Goal: Transaction & Acquisition: Purchase product/service

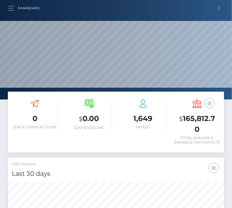
scroll to position [93, 104]
click at [219, 8] on span "Toggle navigation" at bounding box center [219, 8] width 1 height 1
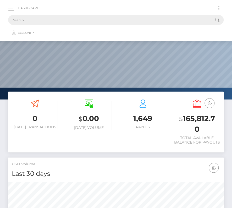
click at [143, 17] on input "text" at bounding box center [109, 20] width 202 height 10
paste input "1143524"
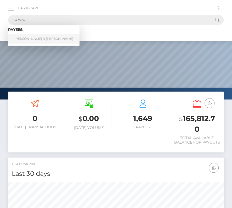
type input "1143524"
click at [36, 39] on link "Drake R Murphy" at bounding box center [44, 39] width 72 height 10
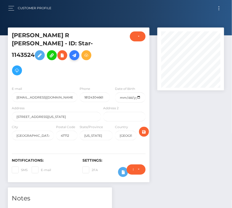
click at [74, 52] on icon at bounding box center [74, 55] width 6 height 7
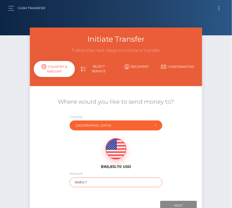
click at [84, 183] on input "165812.7" at bounding box center [116, 183] width 93 height 10
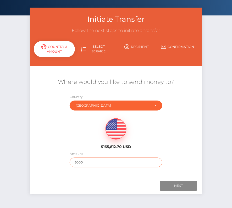
type input "6000"
click at [181, 174] on div "Where would you like to send money to? Country Abkhazia Afghanistan Albania Alg…" at bounding box center [116, 122] width 165 height 105
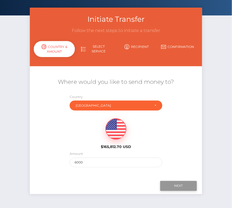
click at [180, 184] on input "Next" at bounding box center [179, 186] width 37 height 10
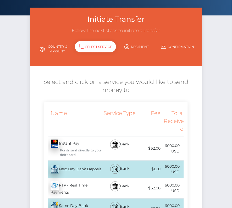
click at [76, 170] on div "Next Day Bank Deposit - USD" at bounding box center [73, 169] width 58 height 15
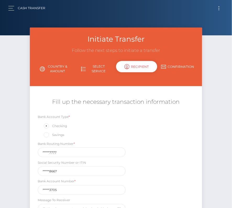
scroll to position [36, 0]
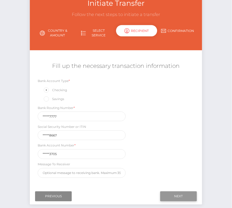
click at [182, 196] on input "Next" at bounding box center [179, 197] width 37 height 10
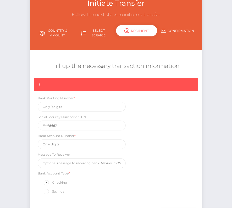
scroll to position [44, 0]
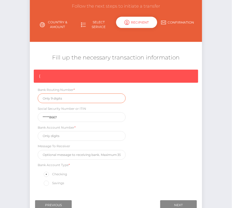
click at [47, 99] on input "text" at bounding box center [82, 99] width 88 height 10
paste input "286377777"
type input "286377777"
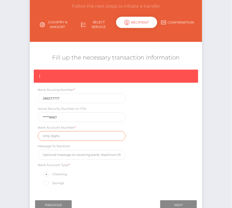
click at [51, 135] on input "text" at bounding box center [82, 136] width 88 height 10
paste input "221053705"
type input "221053705"
click at [180, 175] on div "{ Bank Routing Number * 286377777 Social Security Number or ITIN *****8667 Bank…" at bounding box center [116, 130] width 173 height 120
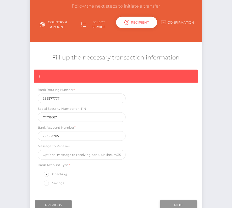
click at [180, 202] on input "Next" at bounding box center [179, 206] width 37 height 10
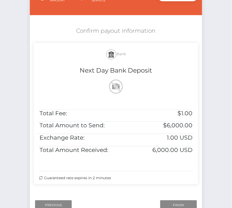
scroll to position [89, 0]
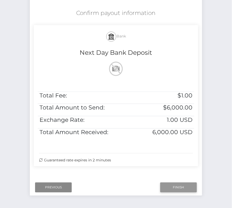
click at [177, 184] on input "Finish" at bounding box center [179, 188] width 37 height 10
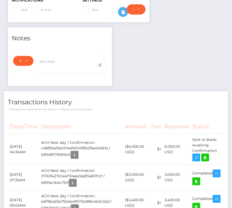
scroll to position [166, 0]
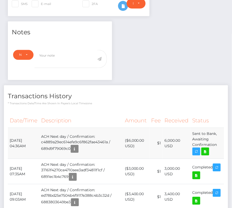
drag, startPoint x: 9, startPoint y: 129, endPoint x: 218, endPoint y: 137, distance: 209.7
click at [218, 137] on tr "[DATE] 04:36AM ACH Next day / Confirmation: c4889a29ec614efe9c6f862fae43461a / …" at bounding box center [116, 143] width 217 height 31
copy tr "[DATE] 04:36AM ACH Next day / Confirmation: c4889a29ec614efe9c6f862fae43461a / …"
click at [209, 147] on td "Sent to Bank, Awaiting Confirmation" at bounding box center [208, 143] width 34 height 31
click at [207, 149] on icon at bounding box center [205, 152] width 6 height 7
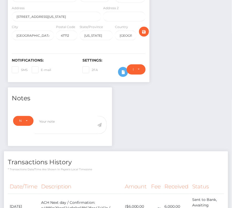
scroll to position [0, 0]
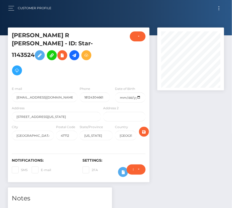
click at [222, 5] on button "Toggle navigation" at bounding box center [220, 8] width 10 height 7
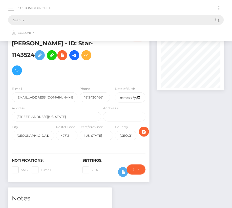
click at [138, 21] on input "text" at bounding box center [109, 20] width 202 height 10
paste input "9644"
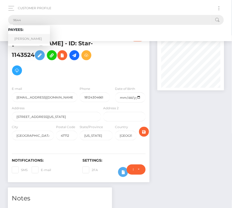
type input "9644"
click at [35, 37] on link "Robert Reed" at bounding box center [29, 39] width 42 height 10
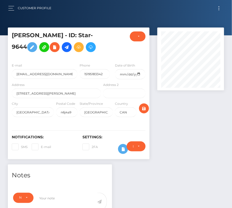
scroll to position [63, 67]
click at [218, 9] on button "Toggle navigation" at bounding box center [220, 8] width 10 height 7
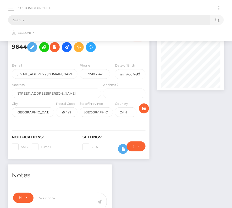
click at [86, 21] on input "text" at bounding box center [109, 20] width 202 height 10
paste input "9644"
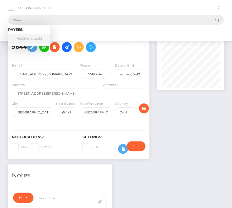
type input "9644"
click at [18, 37] on link "Robert Reed" at bounding box center [29, 39] width 42 height 10
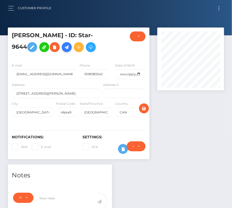
click at [64, 45] on icon at bounding box center [67, 47] width 6 height 7
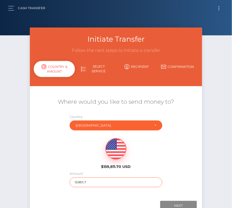
click at [79, 184] on input "159811.7" at bounding box center [116, 183] width 93 height 10
type input "194"
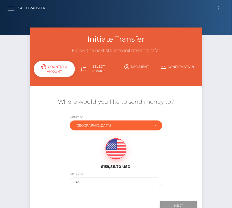
click at [183, 203] on input "Next" at bounding box center [179, 206] width 37 height 10
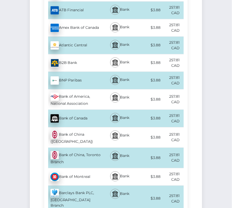
scroll to position [214, 0]
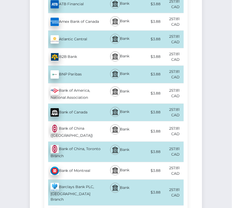
click at [90, 167] on div "Bank of Montreal - CAD" at bounding box center [73, 171] width 58 height 15
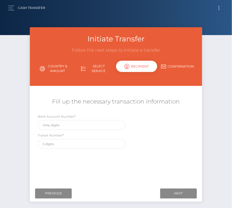
scroll to position [0, 0]
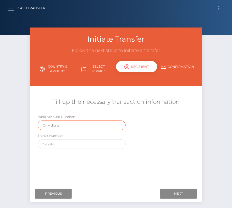
click at [62, 124] on input "text" at bounding box center [82, 126] width 88 height 10
paste input "3936009"
type input "3936009"
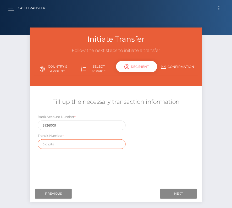
click at [64, 145] on input "text" at bounding box center [82, 145] width 88 height 10
paste input "03482"
type input "03482"
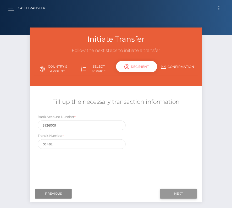
click at [179, 196] on input "Next" at bounding box center [179, 194] width 37 height 10
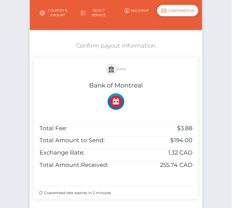
scroll to position [75, 0]
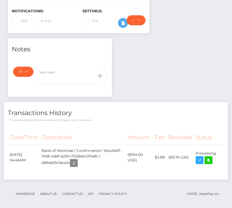
scroll to position [63, 67]
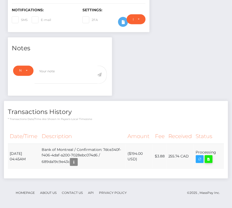
click at [211, 158] on icon at bounding box center [209, 159] width 6 height 7
drag, startPoint x: 10, startPoint y: 153, endPoint x: 213, endPoint y: 155, distance: 202.5
click at [213, 155] on tr "August 14, 2025 04:45AM Bank of Montreal / Confirmation: 7dce340f-f406-4daf-a20…" at bounding box center [116, 156] width 217 height 25
copy tr "August 14, 2025 04:45AM Bank of Montreal / Confirmation: 7dce340f-f406-4daf-a20…"
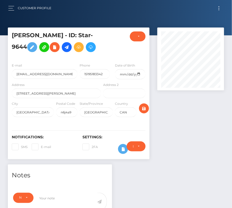
scroll to position [127, 0]
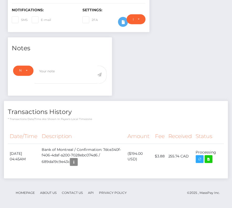
click at [108, 113] on h4 "Transactions History" at bounding box center [116, 112] width 217 height 9
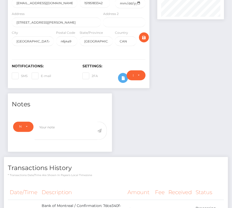
scroll to position [0, 0]
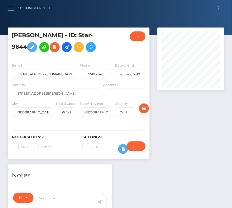
click at [221, 6] on button "Toggle navigation" at bounding box center [220, 8] width 10 height 7
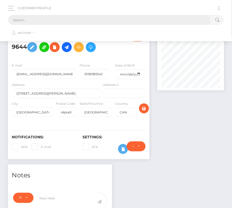
click at [80, 18] on input "text" at bounding box center [109, 20] width 202 height 10
paste input "1220768"
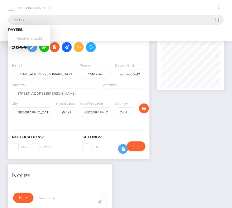
type input "1220768"
click at [32, 36] on link "Jeffrey Kolawole Monteagudo" at bounding box center [29, 39] width 42 height 10
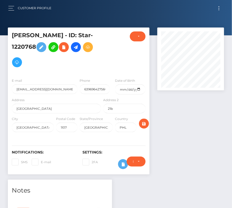
scroll to position [63, 67]
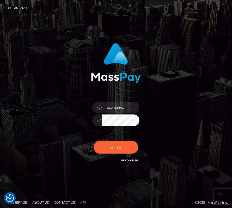
type input "kateo"
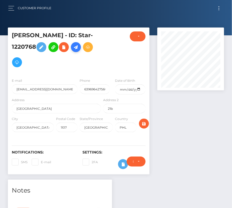
click at [79, 51] on icon at bounding box center [76, 47] width 6 height 7
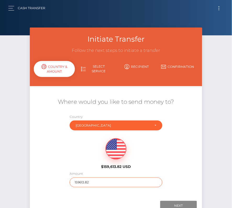
click at [80, 183] on input "159613.82" at bounding box center [116, 183] width 93 height 10
type input "197"
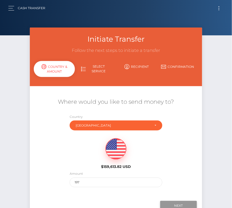
click at [170, 204] on input "Next" at bounding box center [179, 206] width 37 height 10
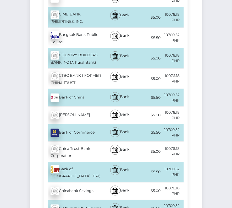
scroll to position [395, 0]
click at [79, 162] on div "Bank of Philippine Island (BPI) - PHP" at bounding box center [73, 172] width 58 height 20
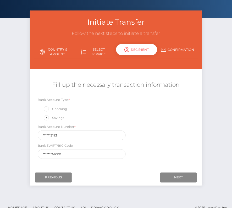
scroll to position [18, 0]
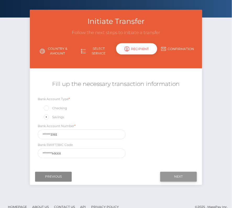
click at [179, 174] on input "Next" at bounding box center [179, 177] width 37 height 10
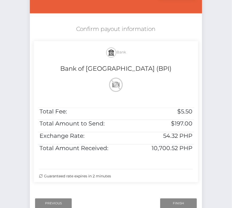
scroll to position [80, 0]
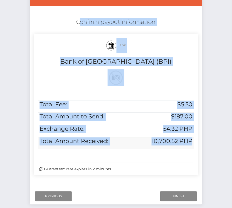
drag, startPoint x: 74, startPoint y: 20, endPoint x: 193, endPoint y: 141, distance: 170.1
click at [193, 141] on div "Confirm payout information Bank Bank of Philippine Island (BPI) Total Fee: $5.5…" at bounding box center [116, 97] width 173 height 165
copy div "Confirm payout information Bank Bank of Philippine Island (BPI) Total Fee: $5.5…"
click at [171, 196] on input "Finish" at bounding box center [179, 197] width 37 height 10
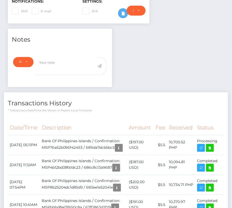
scroll to position [154, 0]
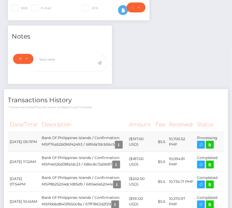
drag, startPoint x: 9, startPoint y: 148, endPoint x: 217, endPoint y: 149, distance: 208.5
click at [217, 149] on tr "[DATE] 05:11PM Bank Of Philippines Islands / Confirmation: MSP76a52b096f42493 /…" at bounding box center [116, 142] width 217 height 20
copy tr "[DATE] 05:11PM Bank Of [GEOGRAPHIC_DATA] / Confirmation: MSP76a52b096f42493 / 6…"
click at [210, 148] on icon at bounding box center [210, 145] width 6 height 7
click at [103, 127] on th "Description" at bounding box center [83, 125] width 87 height 14
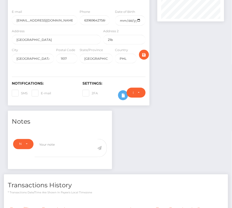
scroll to position [0, 0]
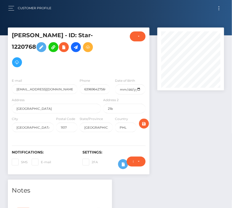
click at [219, 10] on span "Toggle navigation" at bounding box center [219, 9] width 1 height 1
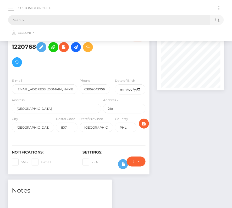
click at [80, 23] on input "text" at bounding box center [109, 20] width 202 height 10
paste input "189077"
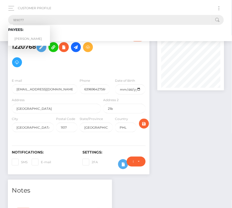
type input "189077"
click at [26, 41] on link "[PERSON_NAME]" at bounding box center [29, 39] width 42 height 10
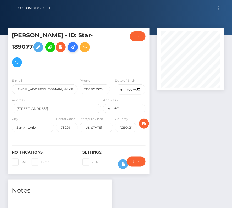
click at [68, 52] on link at bounding box center [73, 47] width 10 height 10
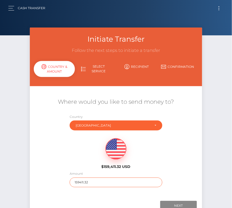
click at [84, 182] on input "159411.32" at bounding box center [116, 183] width 93 height 10
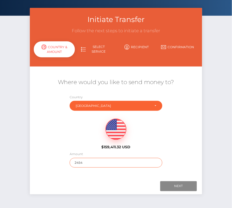
scroll to position [37, 0]
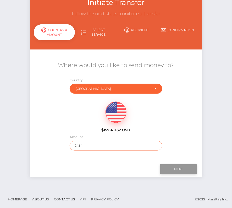
type input "2454"
click at [176, 168] on input "Next" at bounding box center [179, 169] width 37 height 10
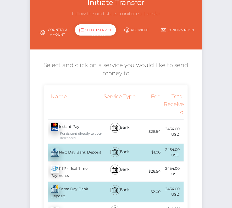
click at [86, 153] on div "Next Day Bank Deposit - USD" at bounding box center [73, 153] width 58 height 15
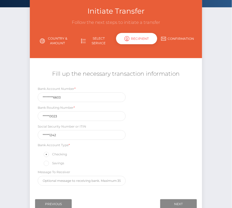
scroll to position [34, 0]
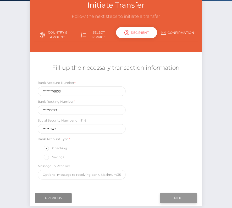
click at [180, 199] on input "Next" at bounding box center [179, 199] width 37 height 10
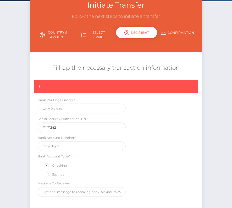
scroll to position [79, 0]
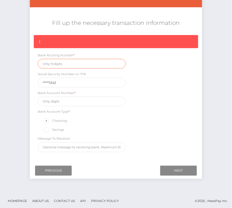
click at [50, 64] on input "text" at bounding box center [82, 64] width 88 height 10
paste input "113000023"
type input "113000023"
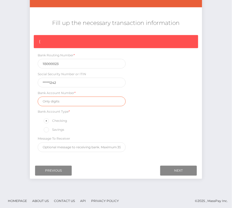
click at [55, 100] on input "text" at bounding box center [82, 102] width 88 height 10
paste input "586034036603"
type input "586034036603"
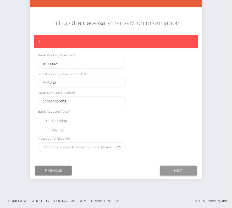
click at [180, 168] on input "Next" at bounding box center [179, 171] width 37 height 10
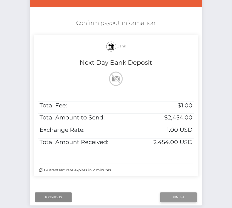
click at [176, 196] on input "Finish" at bounding box center [179, 198] width 37 height 10
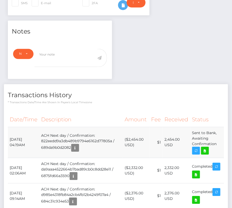
scroll to position [177, 0]
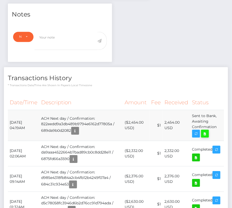
click at [207, 131] on icon at bounding box center [205, 134] width 6 height 7
drag, startPoint x: 8, startPoint y: 112, endPoint x: 220, endPoint y: 118, distance: 212.0
click at [220, 118] on tr "August 14, 2025 04:19AM ACH Next day / Confirmation: 822eedd9a3db489b9794e6162d…" at bounding box center [116, 125] width 217 height 31
copy tr "August 14, 2025 04:19AM ACH Next day / Confirmation: 822eedd9a3db489b9794e6162d…"
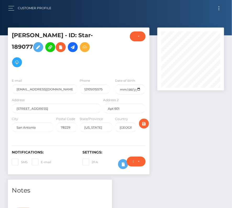
click at [218, 9] on button "Toggle navigation" at bounding box center [220, 8] width 10 height 7
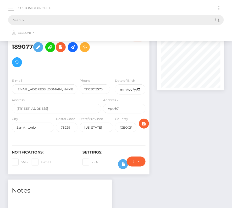
click at [122, 20] on input "text" at bounding box center [109, 20] width 202 height 10
paste input "80698"
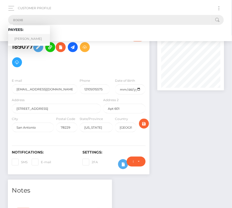
type input "80698"
click at [19, 40] on link "Brenden Dilley" at bounding box center [29, 39] width 42 height 10
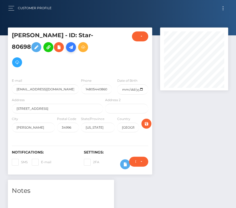
click at [72, 50] on icon at bounding box center [71, 47] width 6 height 7
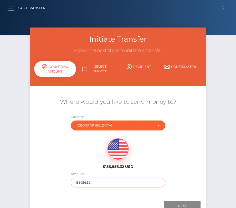
click at [89, 184] on input "156956.32" at bounding box center [118, 183] width 94 height 10
type input "3309"
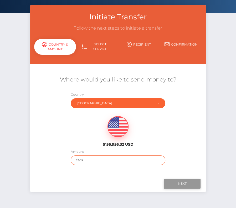
scroll to position [24, 0]
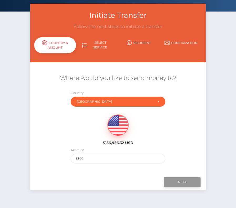
click at [189, 180] on input "Next" at bounding box center [181, 182] width 37 height 10
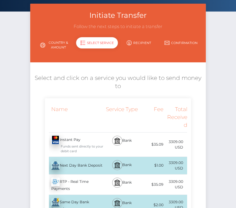
click at [88, 165] on div "Next Day Bank Deposit - USD" at bounding box center [74, 165] width 59 height 15
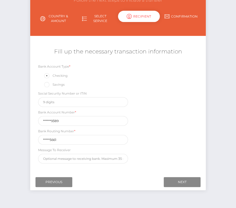
scroll to position [57, 0]
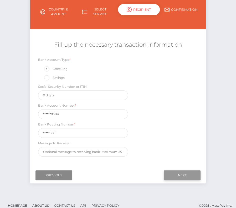
click at [181, 171] on input "Next" at bounding box center [181, 175] width 37 height 10
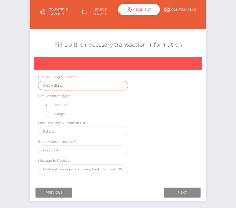
click at [52, 87] on input "text" at bounding box center [83, 86] width 90 height 10
paste input "071025661"
type input "071025661"
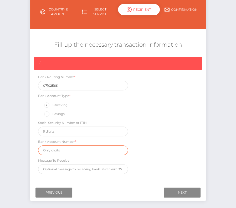
click at [64, 147] on input "text" at bounding box center [83, 151] width 90 height 10
paste input "4823979389"
type input "4823979389"
click at [164, 127] on div "{ Bank Routing Number * 071025661 Bank Account Type * Checking Savings Social S…" at bounding box center [117, 117] width 175 height 120
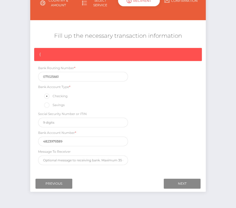
scroll to position [66, 0]
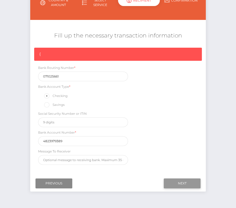
click at [177, 181] on input "Next" at bounding box center [181, 184] width 37 height 10
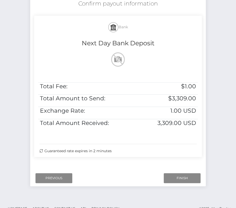
scroll to position [104, 0]
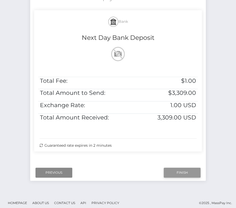
click at [175, 173] on input "Finish" at bounding box center [181, 173] width 37 height 10
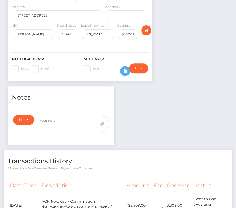
scroll to position [151, 0]
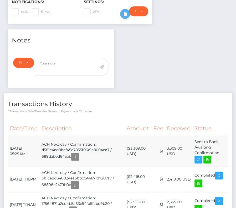
drag, startPoint x: 10, startPoint y: 145, endPoint x: 215, endPoint y: 158, distance: 205.8
click at [215, 158] on tr "[DATE] 05:29AM ACH Next day / Confirmation: d581c4ad8bcf45e7855f06e1c8004ea7 / …" at bounding box center [118, 151] width 220 height 31
copy tbody "August 14, 2025 05:29AM ACH Next day / Confirmation: d581c4ad8bcf45e7855f06e1c8…"
click at [206, 157] on icon at bounding box center [207, 160] width 6 height 7
click at [0, 0] on div "Brenden Dilley - ID: Star-80698" at bounding box center [118, 67] width 236 height 381
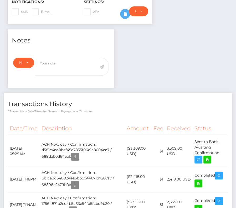
click at [79, 124] on th "Description" at bounding box center [82, 128] width 85 height 14
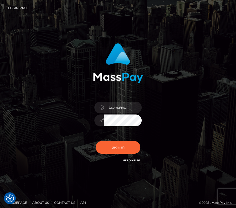
type input "kateo"
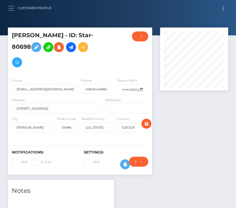
click at [9, 8] on button "button" at bounding box center [13, 8] width 10 height 7
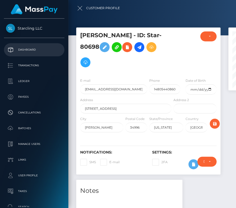
click at [29, 53] on p "Dashboard" at bounding box center [34, 50] width 56 height 8
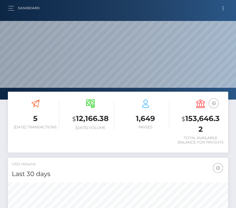
scroll to position [93, 106]
